Goal: Task Accomplishment & Management: Manage account settings

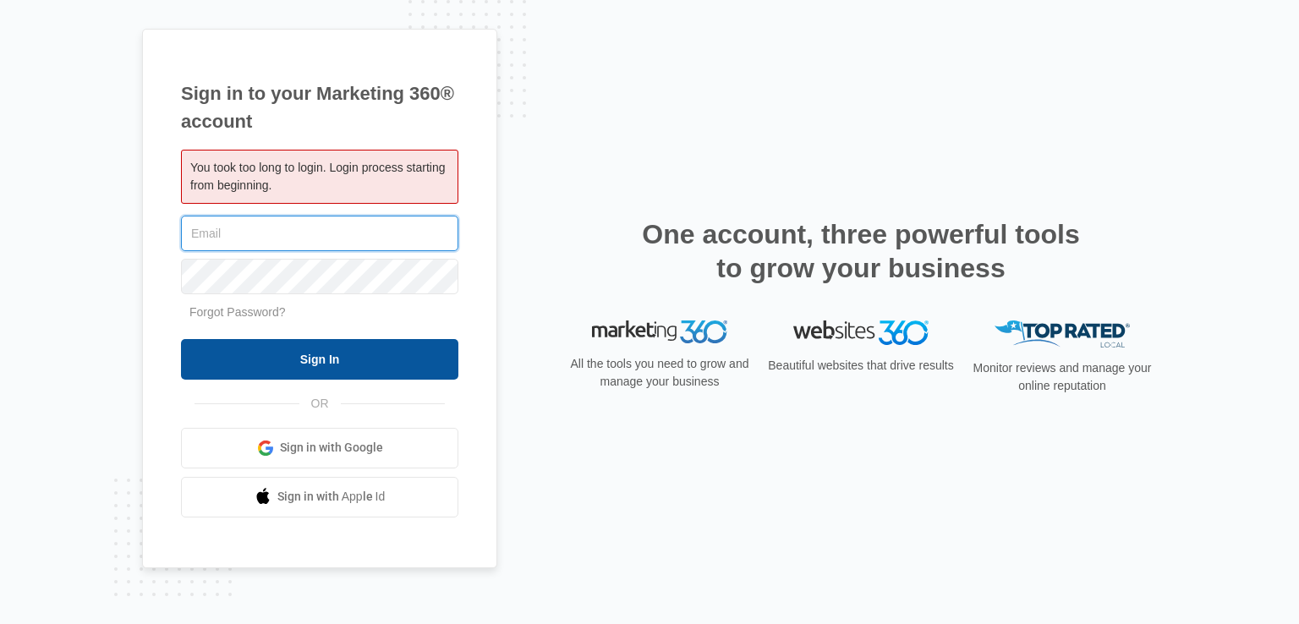
type input "[EMAIL_ADDRESS][DOMAIN_NAME]"
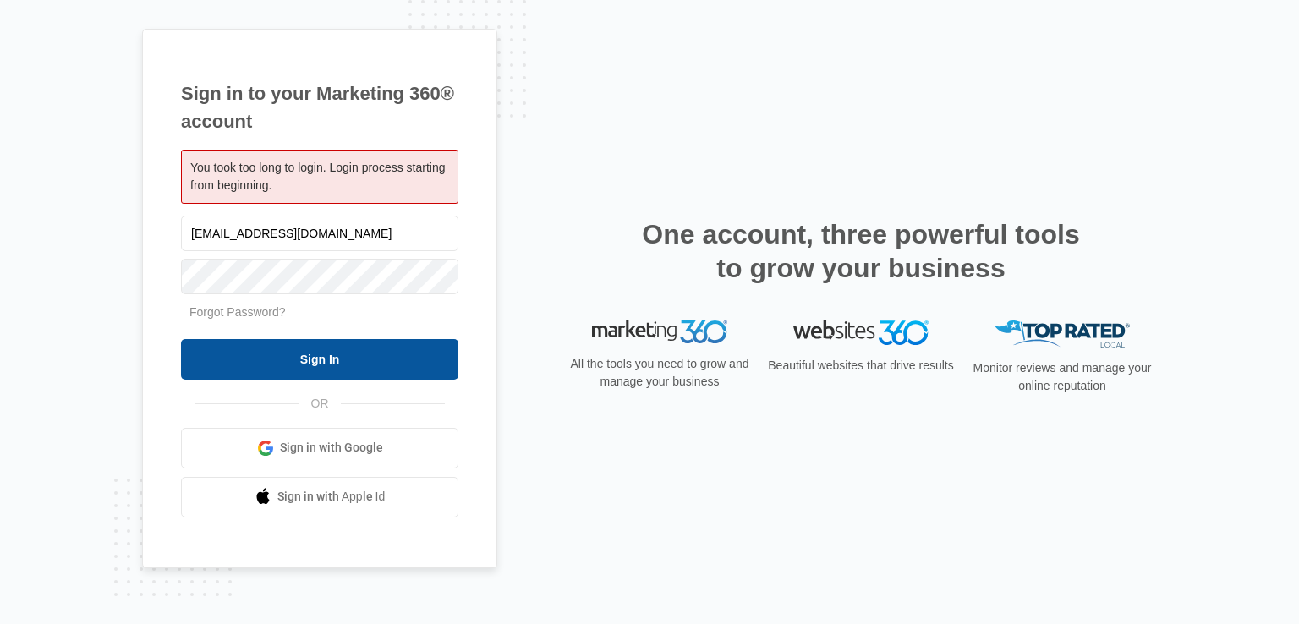
click at [375, 364] on input "Sign In" at bounding box center [319, 359] width 277 height 41
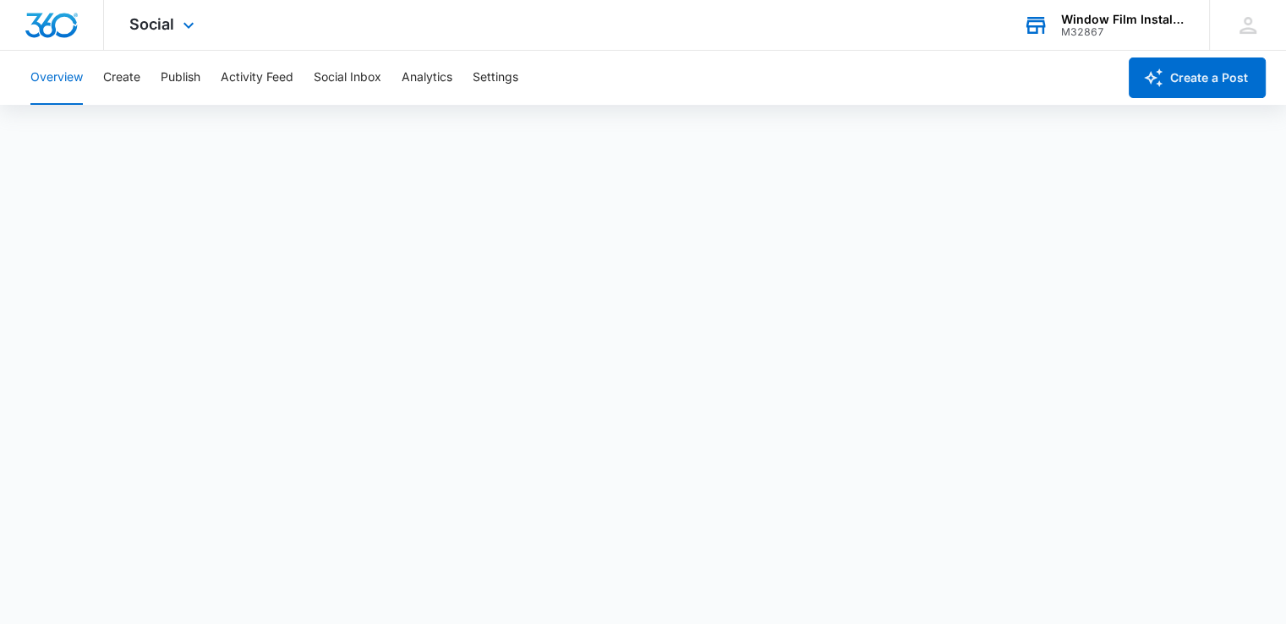
click at [1094, 43] on div "Window Film Installers M32867 Your Accounts View All" at bounding box center [1103, 25] width 211 height 50
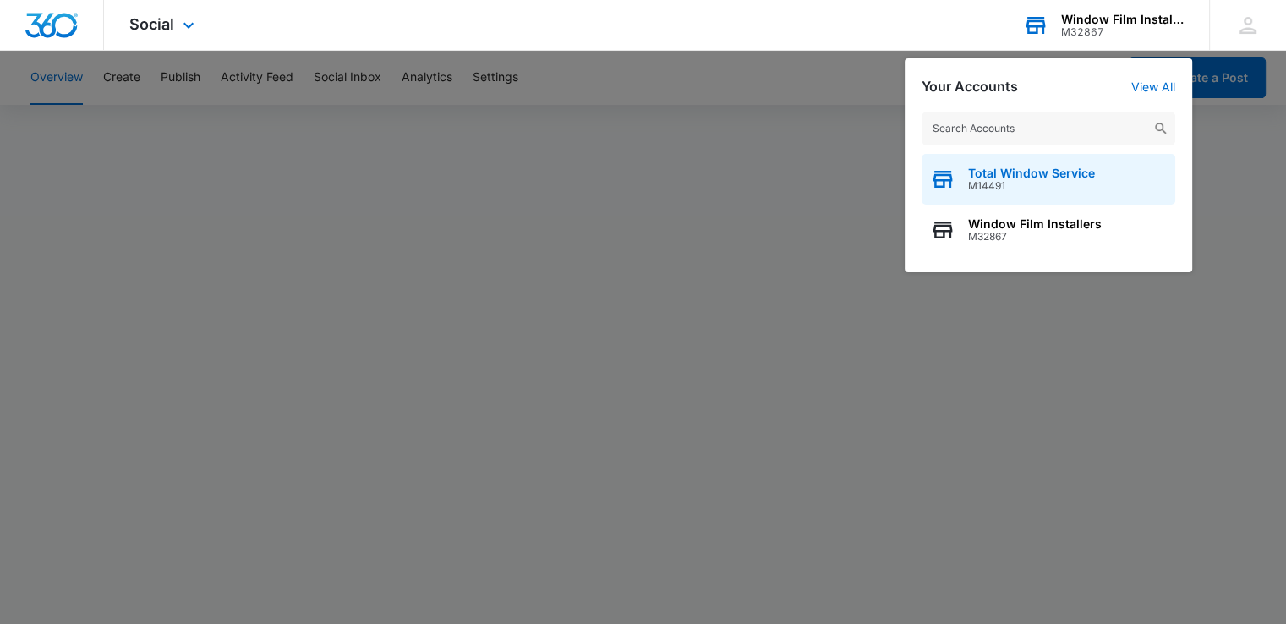
click at [1023, 173] on span "Total Window Service" at bounding box center [1031, 174] width 127 height 14
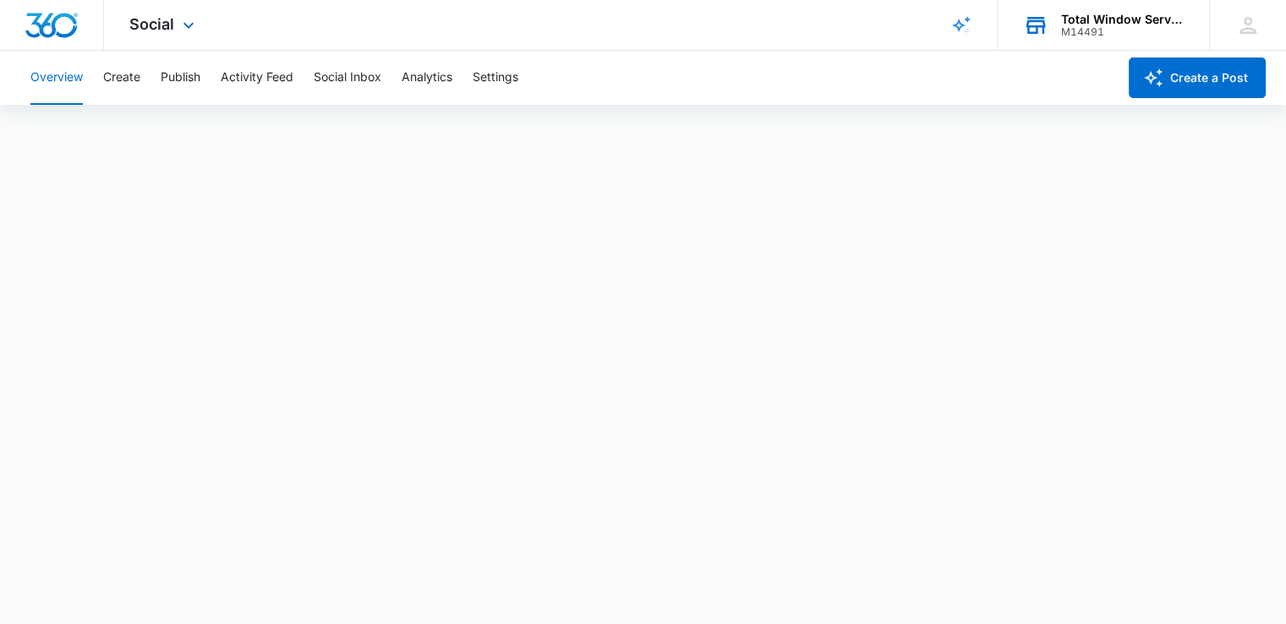
click at [1091, 28] on div "M14491" at bounding box center [1122, 32] width 123 height 12
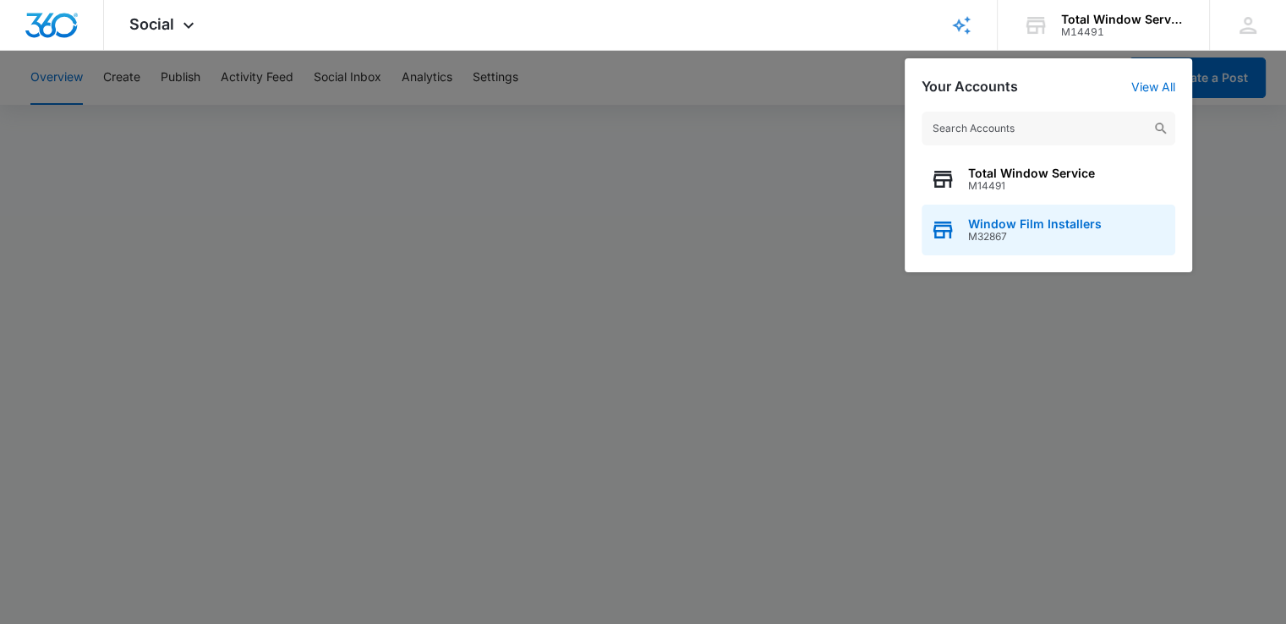
click at [1006, 221] on span "Window Film Installers" at bounding box center [1035, 224] width 134 height 14
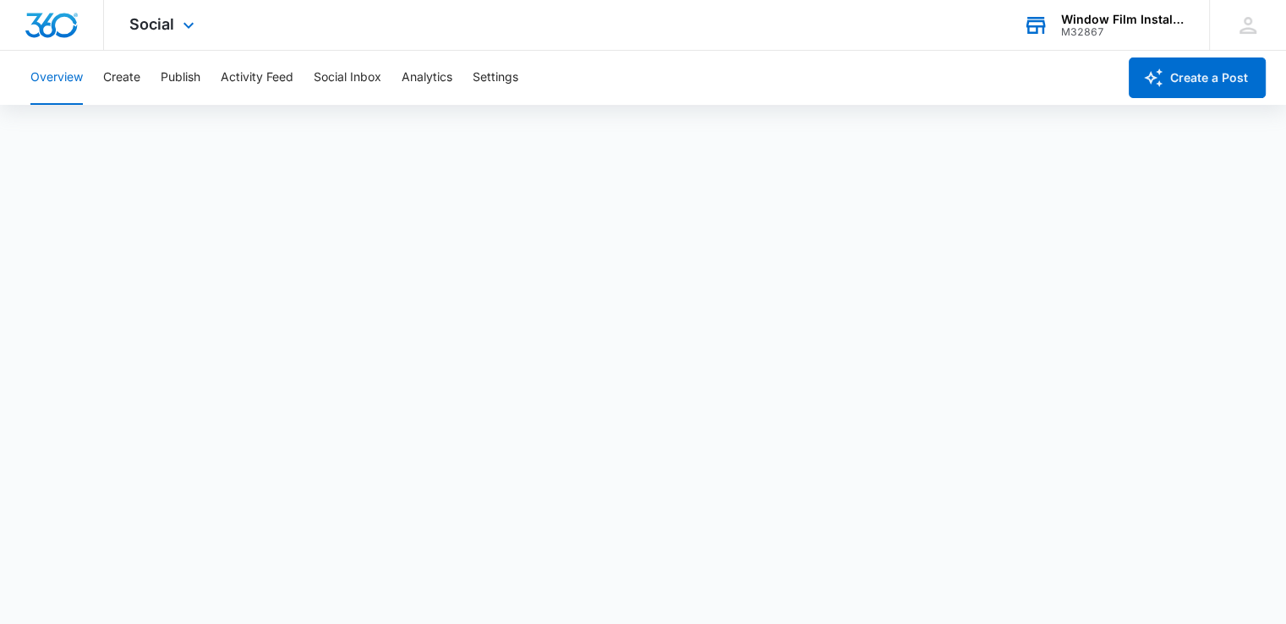
click at [1038, 36] on icon at bounding box center [1035, 25] width 25 height 25
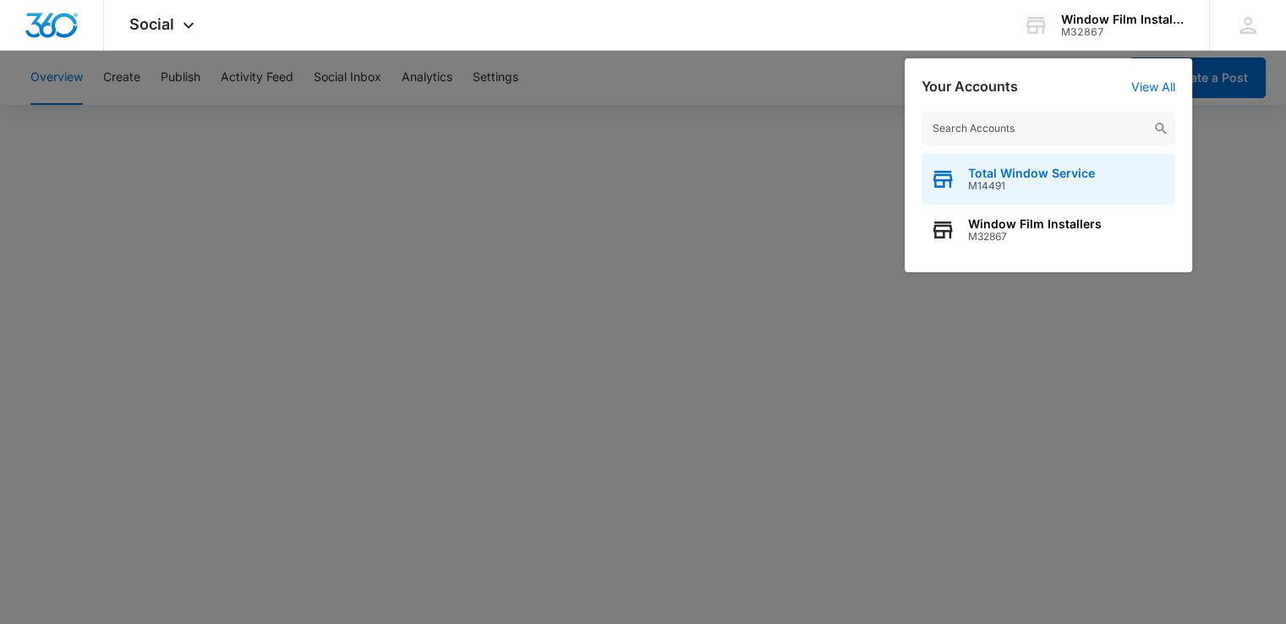
click at [990, 182] on span "M14491" at bounding box center [1031, 186] width 127 height 12
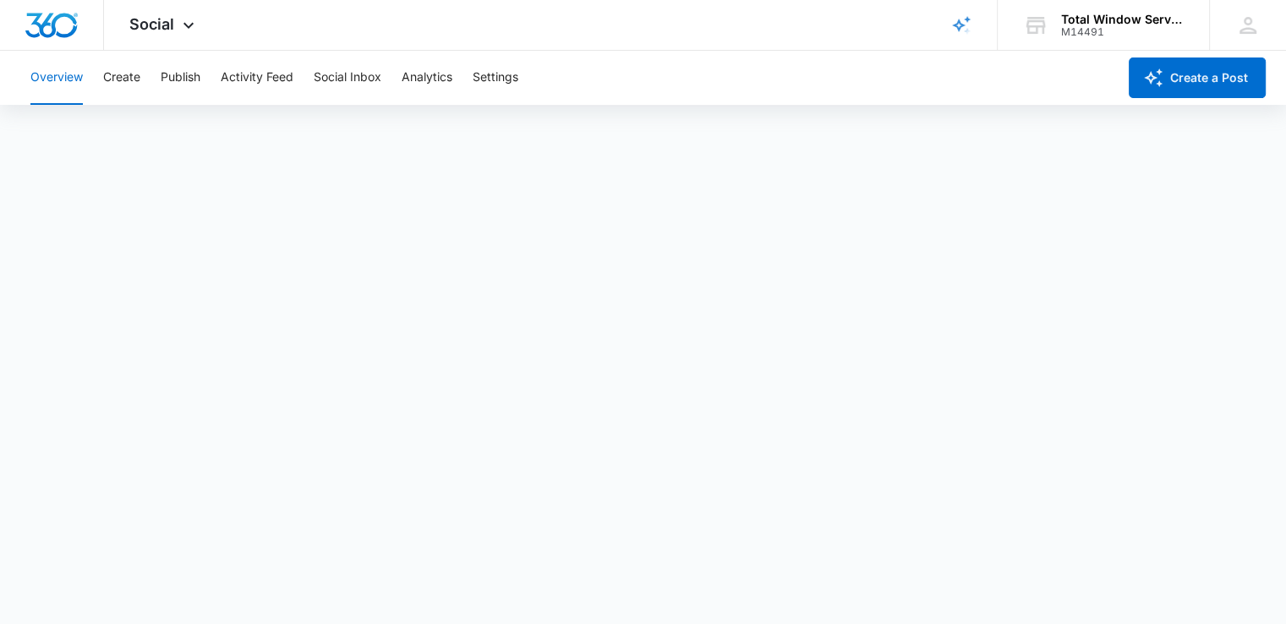
scroll to position [4, 0]
